Goal: Information Seeking & Learning: Learn about a topic

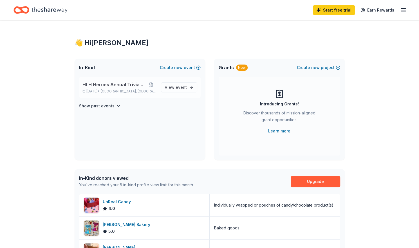
click at [120, 88] on span "HLH Heroes Annual Trivia Night" at bounding box center [114, 84] width 64 height 7
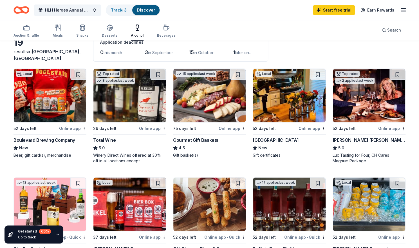
scroll to position [35, 0]
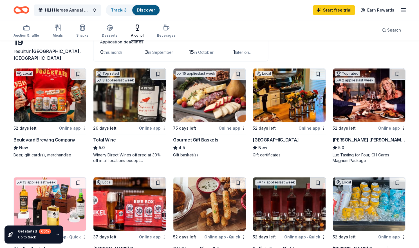
click at [200, 114] on img at bounding box center [209, 94] width 72 height 53
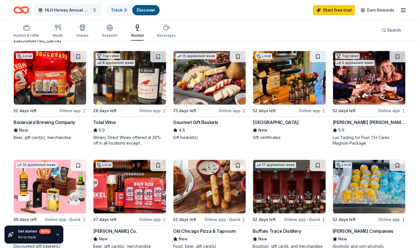
scroll to position [0, 0]
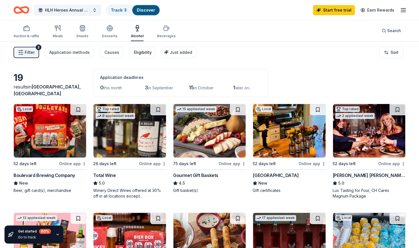
click at [138, 55] on div "Eligibility" at bounding box center [143, 52] width 18 height 7
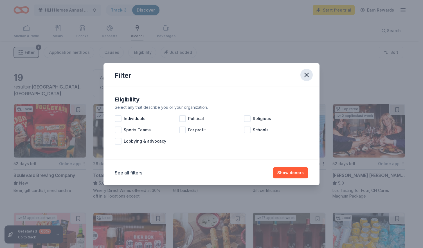
click at [307, 73] on icon "button" at bounding box center [307, 75] width 8 height 8
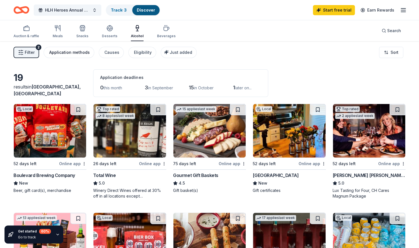
click at [68, 52] on div "Application methods" at bounding box center [69, 52] width 41 height 7
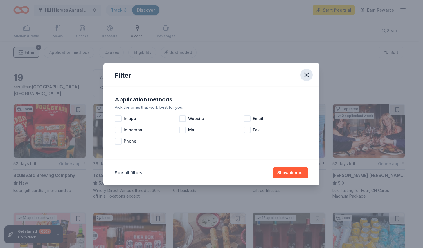
click at [311, 71] on button "button" at bounding box center [307, 75] width 12 height 12
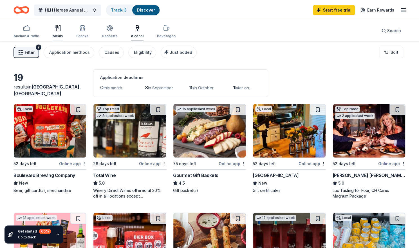
click at [56, 30] on icon "button" at bounding box center [56, 28] width 0 height 6
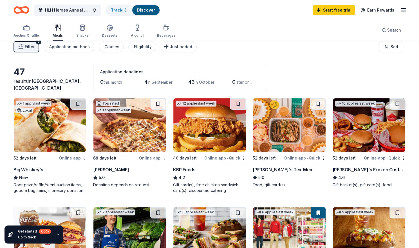
scroll to position [5, 0]
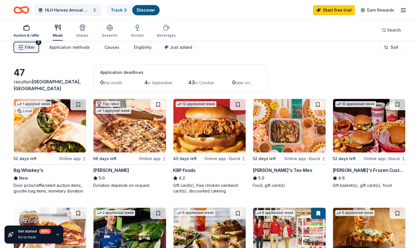
click at [26, 34] on div "Auction & raffle" at bounding box center [27, 35] width 26 height 5
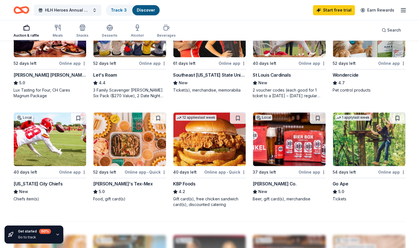
scroll to position [317, 0]
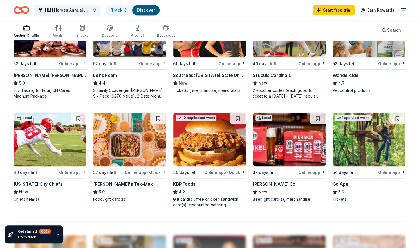
click at [205, 142] on img at bounding box center [209, 139] width 72 height 53
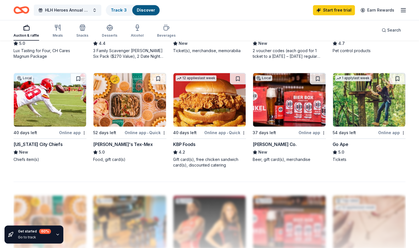
scroll to position [357, 0]
click at [157, 198] on div at bounding box center [210, 227] width 392 height 90
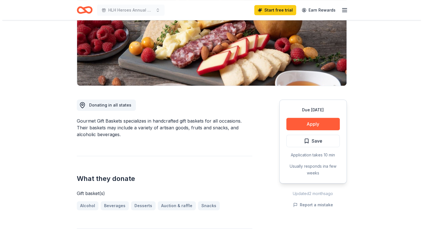
scroll to position [89, 0]
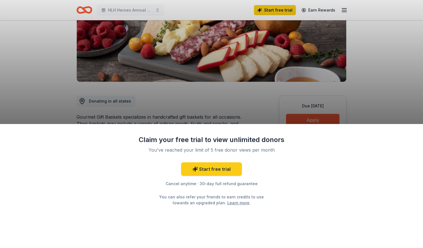
click at [404, 98] on div "Claim your free trial to view unlimited donors You've reached your limit of 5 f…" at bounding box center [211, 124] width 423 height 248
click at [37, 90] on div "Claim your free trial to view unlimited donors You've reached your limit of 5 f…" at bounding box center [211, 124] width 423 height 248
